Goal: Task Accomplishment & Management: Complete application form

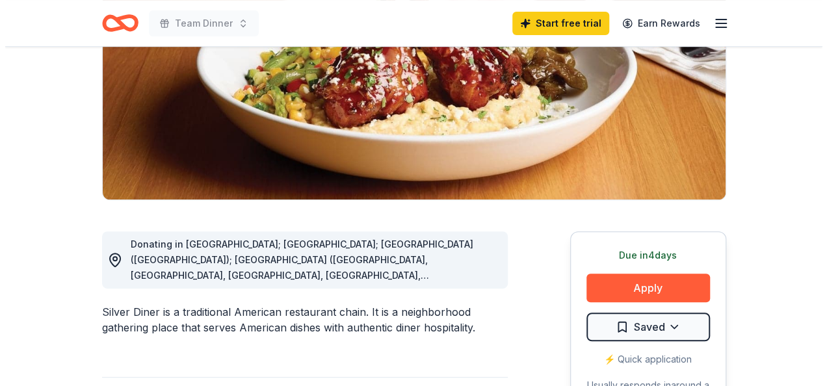
scroll to position [260, 0]
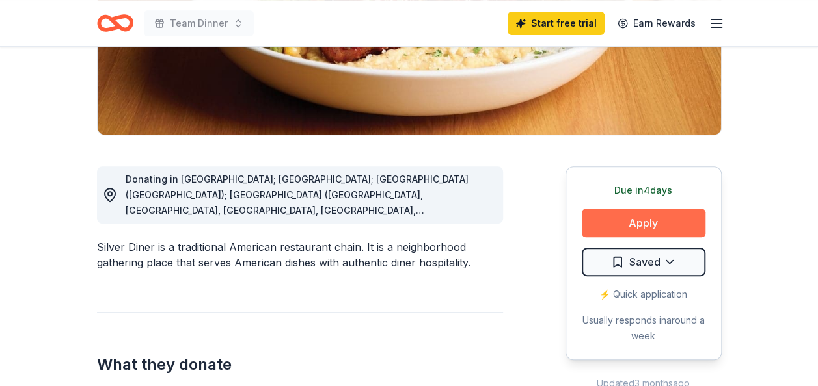
click at [631, 226] on button "Apply" at bounding box center [643, 223] width 124 height 29
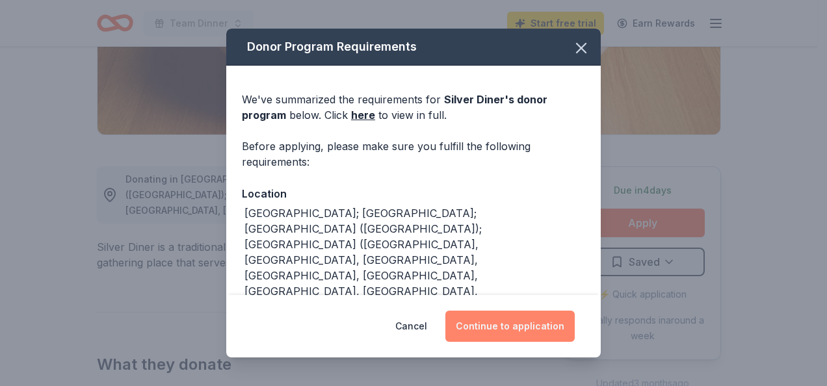
click at [483, 337] on button "Continue to application" at bounding box center [510, 326] width 129 height 31
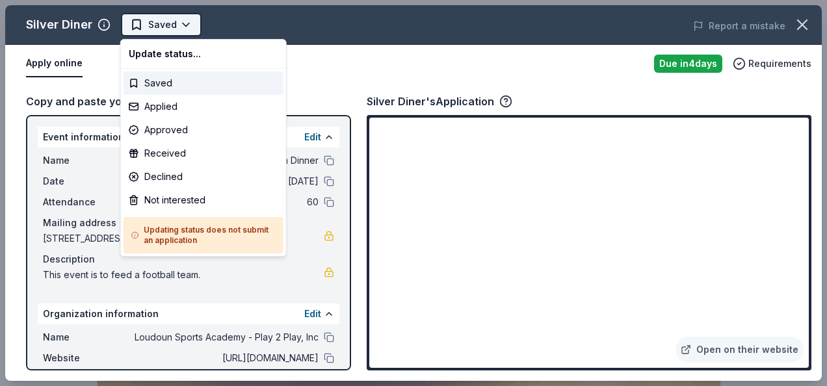
scroll to position [0, 0]
click at [134, 31] on html "Team Dinner Saved Apply Due [DATE] Share Silver Diner New approval rate donatio…" at bounding box center [413, 193] width 827 height 386
click at [389, 59] on html "Team Dinner Saved Apply Due [DATE] Share Silver Diner New approval rate donatio…" at bounding box center [413, 193] width 827 height 386
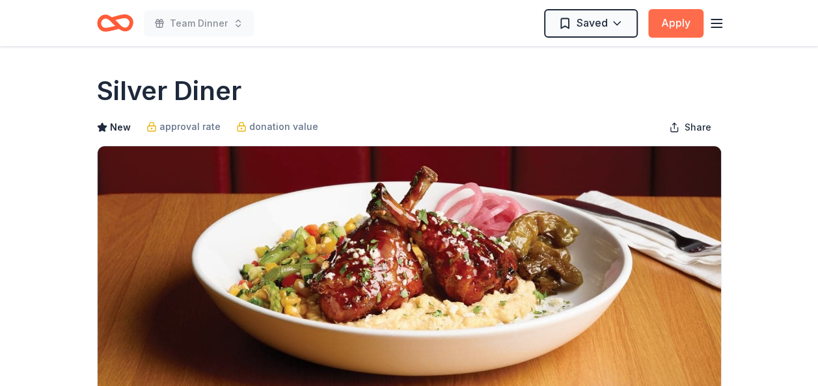
click at [680, 16] on button "Apply" at bounding box center [675, 23] width 55 height 29
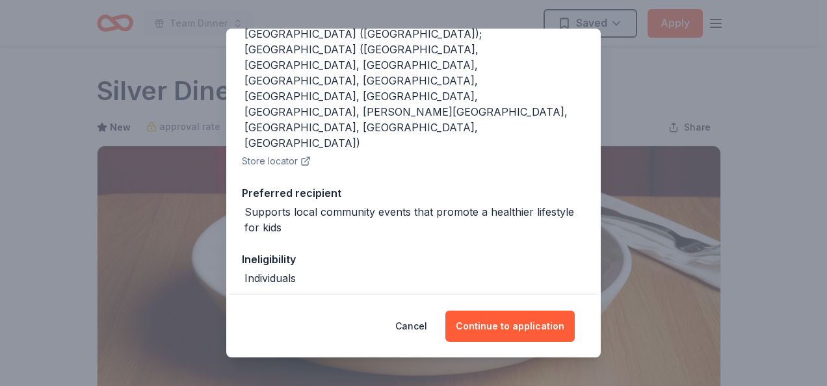
scroll to position [212, 0]
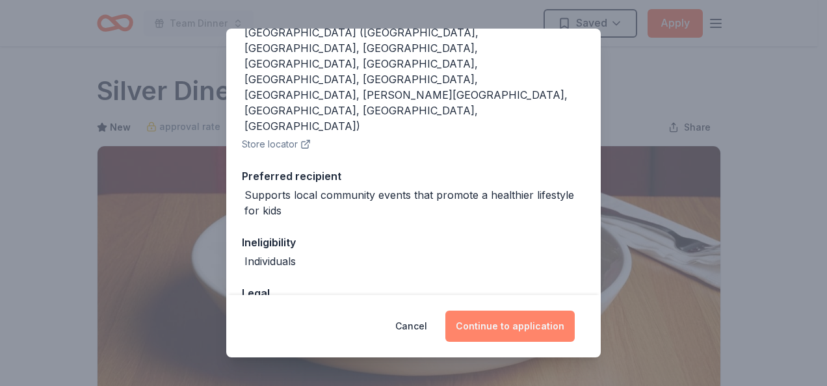
click at [510, 323] on button "Continue to application" at bounding box center [510, 326] width 129 height 31
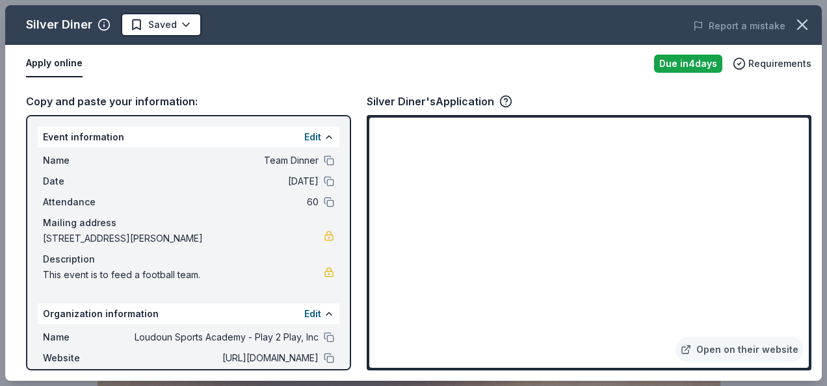
scroll to position [101, 0]
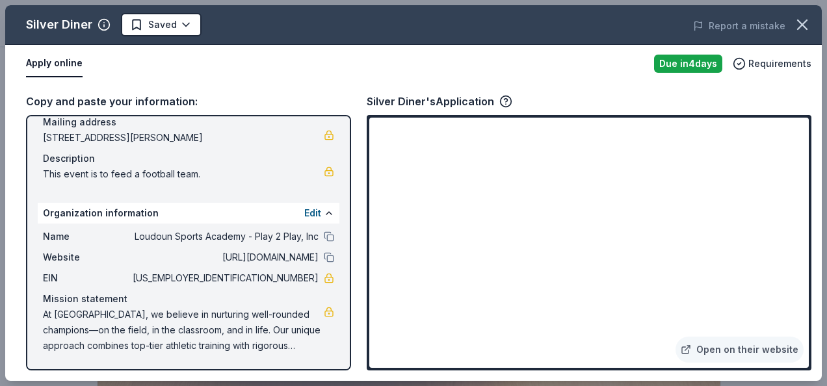
click at [220, 322] on span "At [GEOGRAPHIC_DATA], we believe in nurturing well-rounded champions—on the fie…" at bounding box center [183, 330] width 281 height 47
click at [294, 343] on span "At [GEOGRAPHIC_DATA], we believe in nurturing well-rounded champions—on the fie…" at bounding box center [183, 330] width 281 height 47
click at [584, 73] on div "Apply online" at bounding box center [335, 63] width 618 height 27
drag, startPoint x: 44, startPoint y: 135, endPoint x: 228, endPoint y: 135, distance: 184.1
click at [228, 135] on span "[STREET_ADDRESS][PERSON_NAME]" at bounding box center [183, 138] width 281 height 16
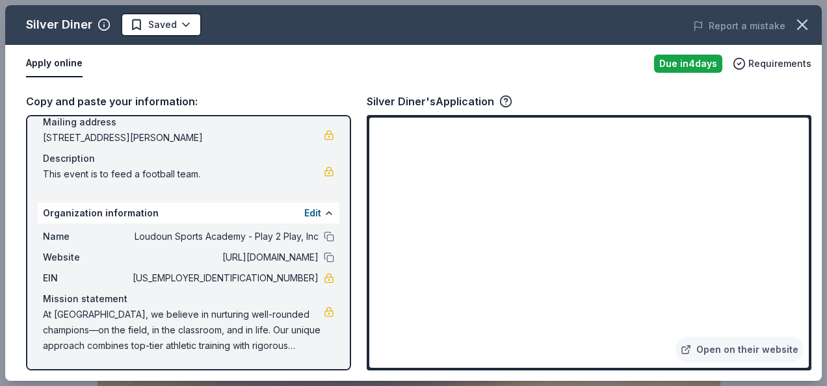
click at [243, 135] on span "[STREET_ADDRESS][PERSON_NAME]" at bounding box center [183, 138] width 281 height 16
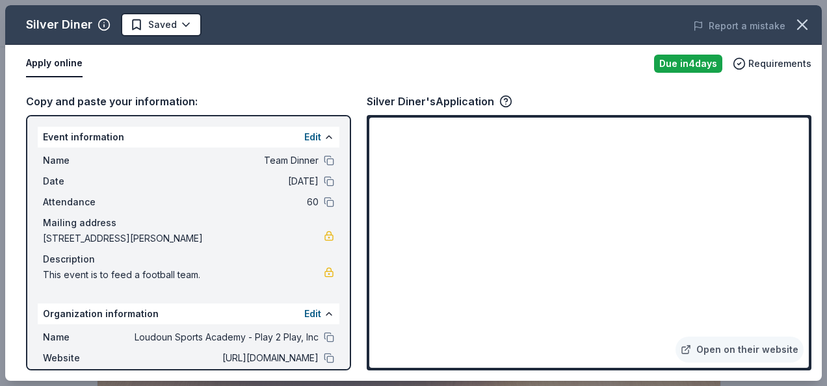
click at [466, 60] on div "Apply online" at bounding box center [335, 63] width 618 height 27
